Goal: Communication & Community: Answer question/provide support

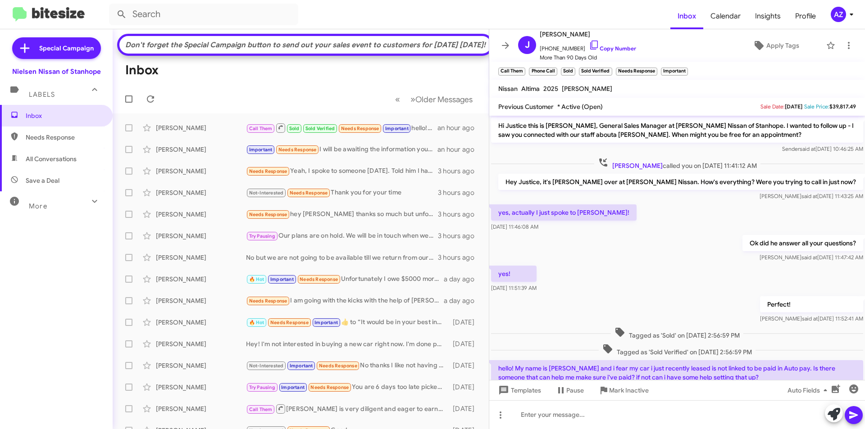
scroll to position [41, 0]
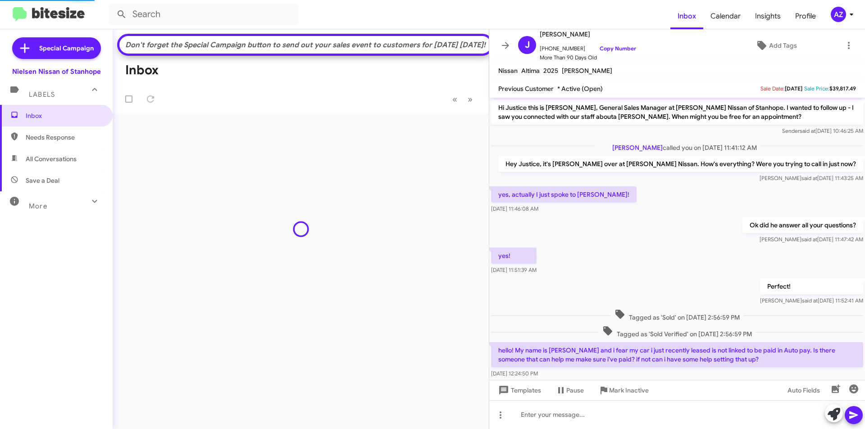
scroll to position [23, 0]
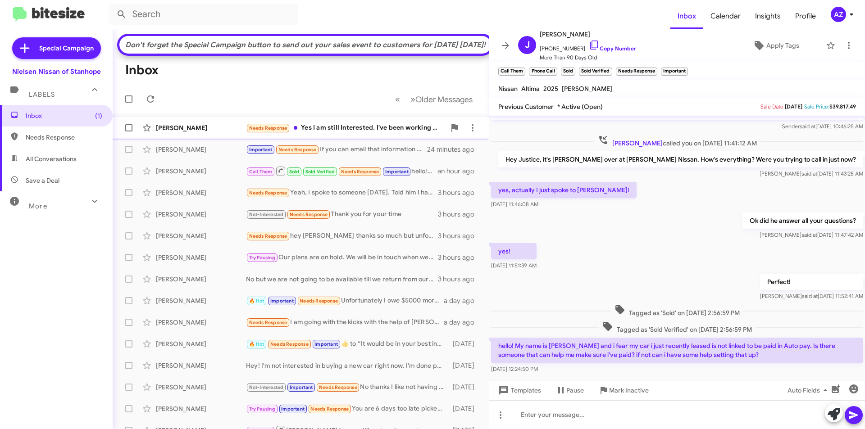
click at [210, 132] on div "[PERSON_NAME]" at bounding box center [201, 127] width 90 height 9
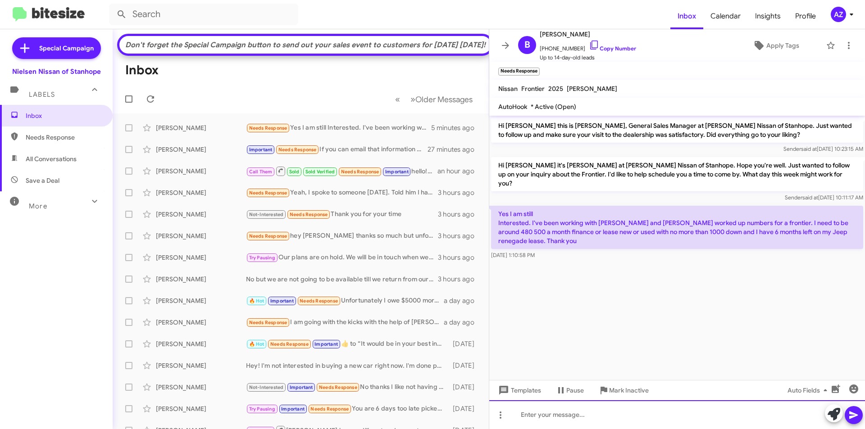
click at [560, 409] on div at bounding box center [677, 414] width 376 height 29
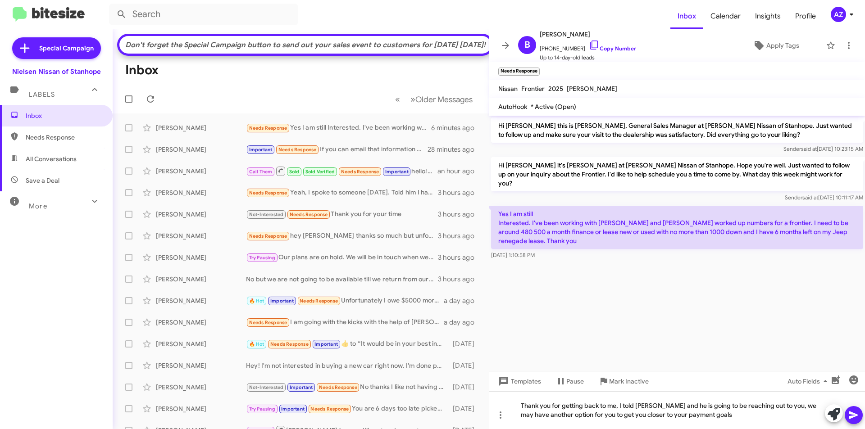
click at [853, 418] on icon at bounding box center [853, 415] width 11 height 11
